Goal: Transaction & Acquisition: Purchase product/service

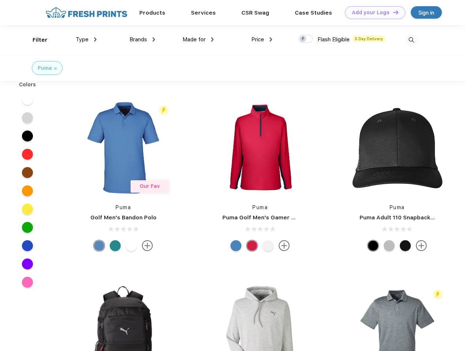
click at [372, 12] on link "Add your Logo Design Tool" at bounding box center [375, 12] width 60 height 13
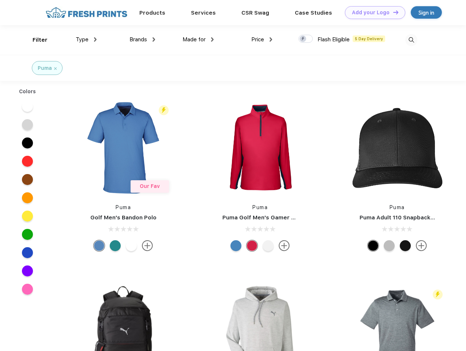
click at [0, 0] on div "Design Tool" at bounding box center [0, 0] width 0 height 0
click at [392, 12] on link "Add your Logo Design Tool" at bounding box center [375, 12] width 60 height 13
click at [35, 40] on div "Filter" at bounding box center [40, 40] width 15 height 8
click at [86, 39] on span "Type" at bounding box center [82, 39] width 13 height 7
click at [142, 39] on span "Brands" at bounding box center [138, 39] width 18 height 7
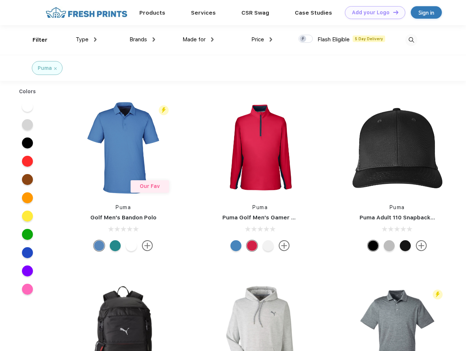
click at [198, 39] on span "Made for" at bounding box center [193, 39] width 23 height 7
click at [262, 39] on span "Price" at bounding box center [257, 39] width 13 height 7
click at [306, 39] on div at bounding box center [305, 39] width 14 height 8
click at [303, 39] on input "checkbox" at bounding box center [300, 36] width 5 height 5
click at [411, 40] on img at bounding box center [411, 40] width 12 height 12
